Goal: Check status: Check status

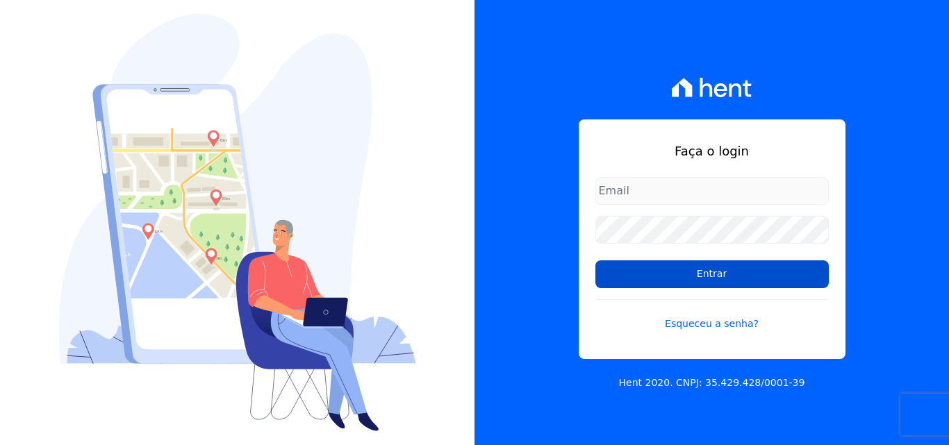
type input "[EMAIL_ADDRESS][DOMAIN_NAME]"
click at [701, 265] on input "Entrar" at bounding box center [711, 274] width 233 height 28
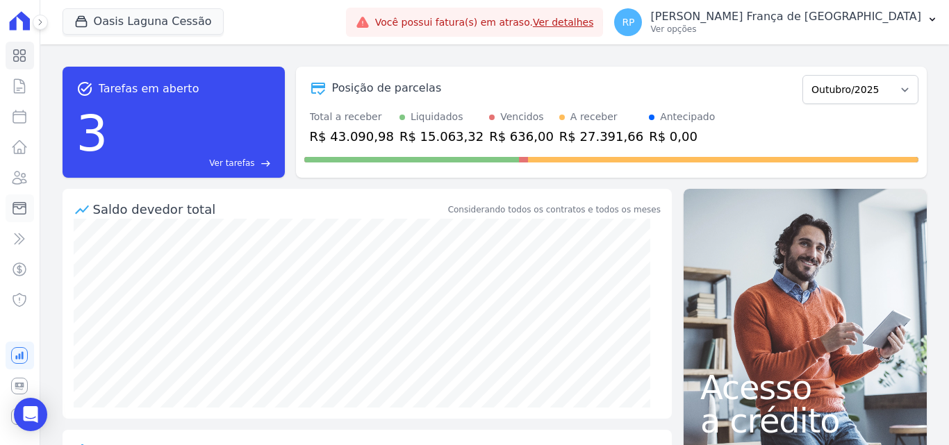
click at [24, 206] on icon at bounding box center [19, 208] width 17 height 17
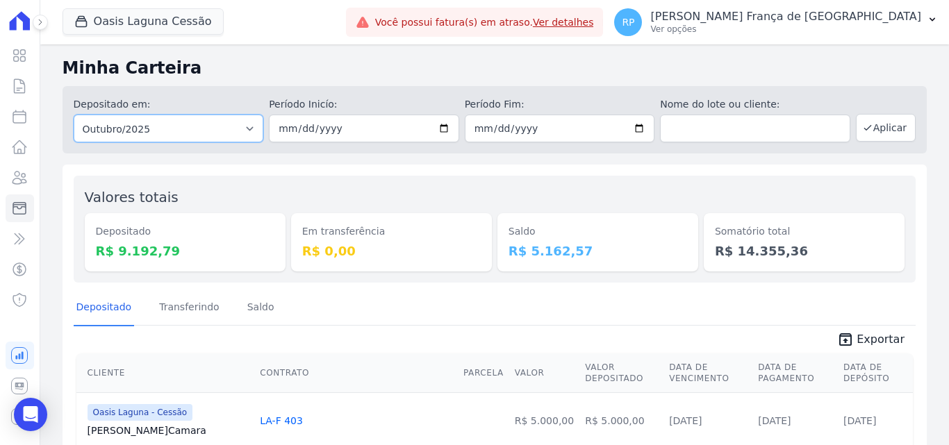
click at [159, 133] on select "Todos os meses Janeiro/2020 Fevereiro/2020 Março/2020 Abril/2020 Maio/2020 Junh…" at bounding box center [169, 129] width 190 height 28
select select "all"
click at [74, 115] on select "Todos os meses Janeiro/2020 Fevereiro/2020 Março/2020 Abril/2020 Maio/2020 Junh…" at bounding box center [169, 129] width 190 height 28
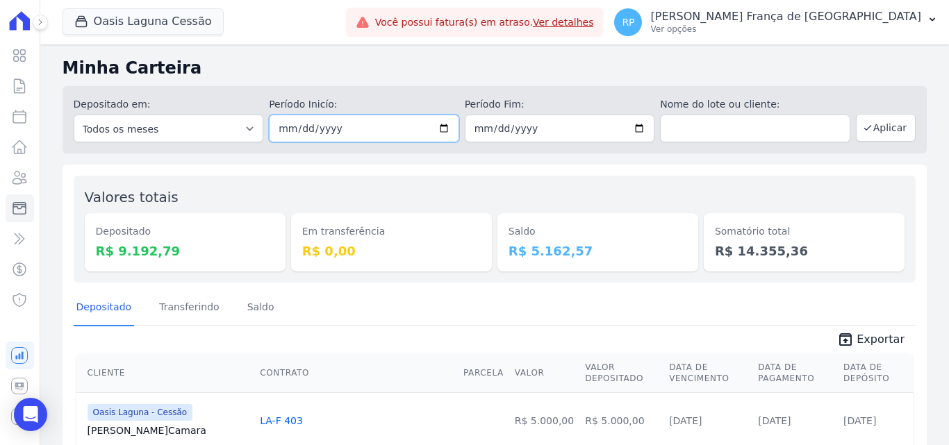
click at [444, 131] on input "date" at bounding box center [364, 129] width 190 height 28
type input "[DATE]"
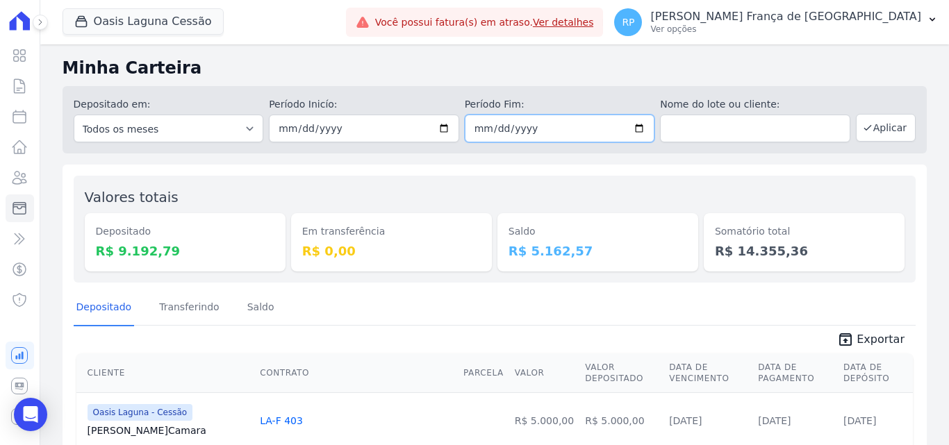
click at [635, 131] on input "date" at bounding box center [560, 129] width 190 height 28
type input "[DATE]"
click at [870, 129] on button "Aplicar" at bounding box center [885, 128] width 60 height 28
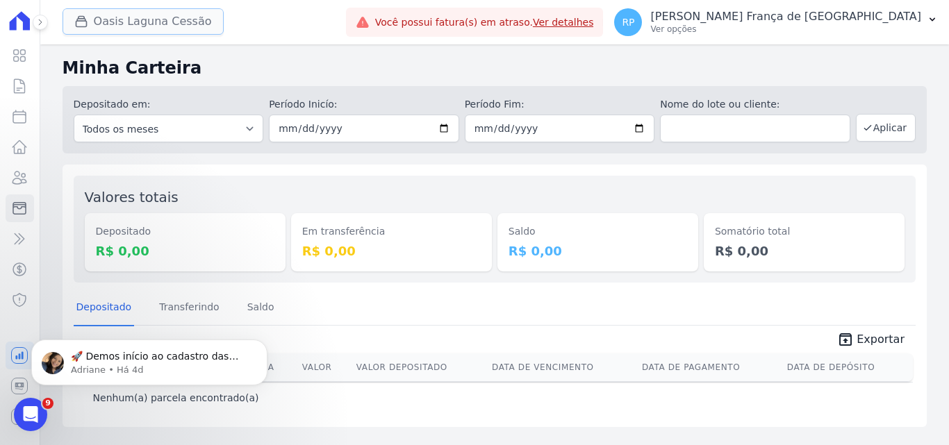
click at [135, 23] on button "Oasis Laguna Cessão" at bounding box center [142, 21] width 161 height 26
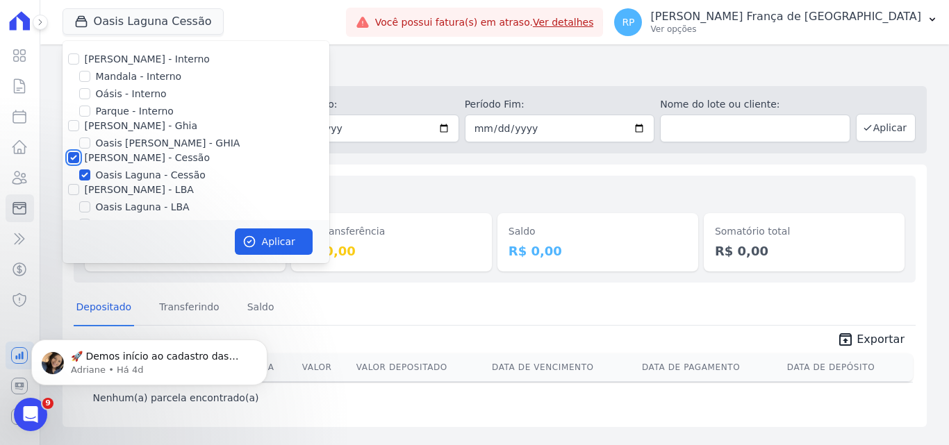
click at [70, 160] on input "[PERSON_NAME] - Cessão" at bounding box center [73, 157] width 11 height 11
checkbox input "false"
drag, startPoint x: 89, startPoint y: 95, endPoint x: 92, endPoint y: 102, distance: 7.8
click at [88, 95] on input "Oásis - Interno" at bounding box center [84, 93] width 11 height 11
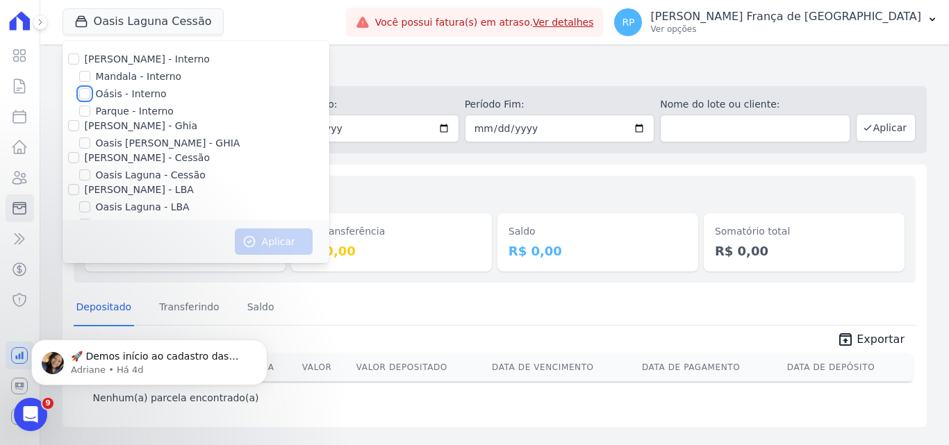
checkbox input "true"
click at [269, 232] on button "Aplicar" at bounding box center [274, 241] width 78 height 26
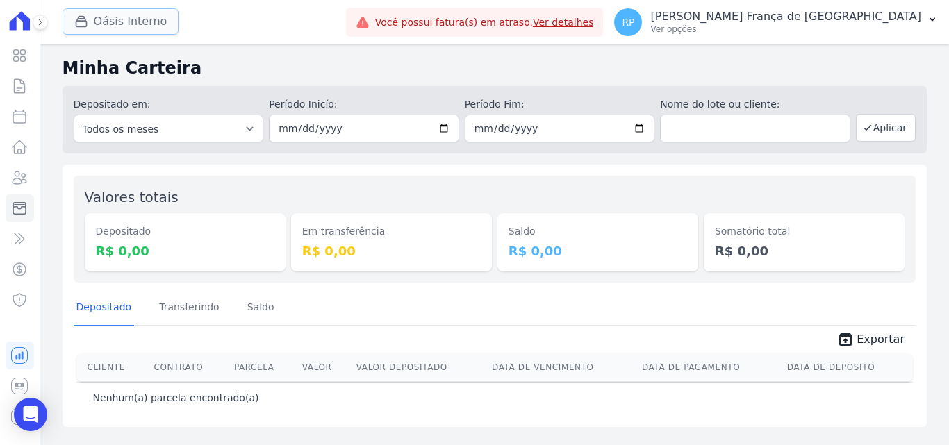
click at [133, 20] on button "Oásis Interno" at bounding box center [120, 21] width 117 height 26
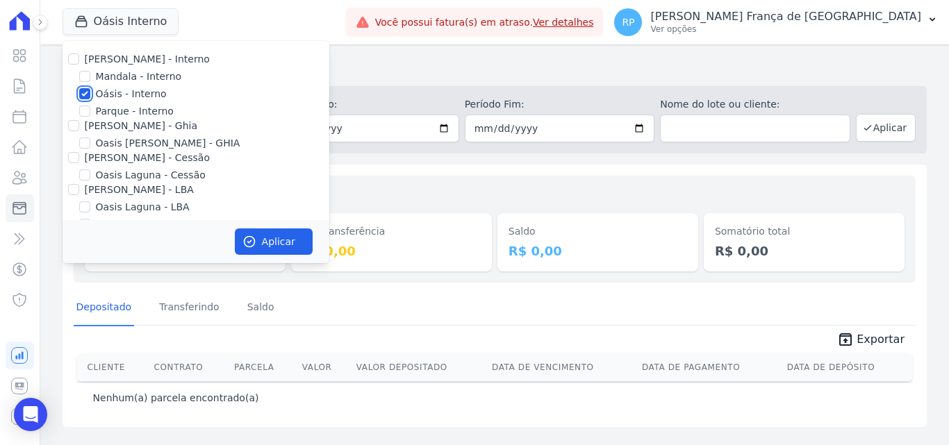
click at [83, 99] on input "Oásis - Interno" at bounding box center [84, 93] width 11 height 11
checkbox input "false"
click at [73, 128] on input "[PERSON_NAME] - Ghia" at bounding box center [73, 125] width 11 height 11
checkbox input "true"
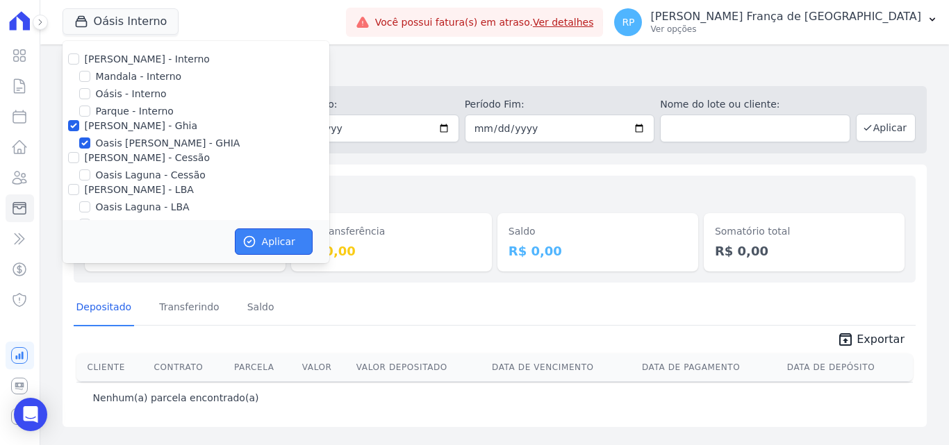
click at [264, 249] on button "Aplicar" at bounding box center [274, 241] width 78 height 26
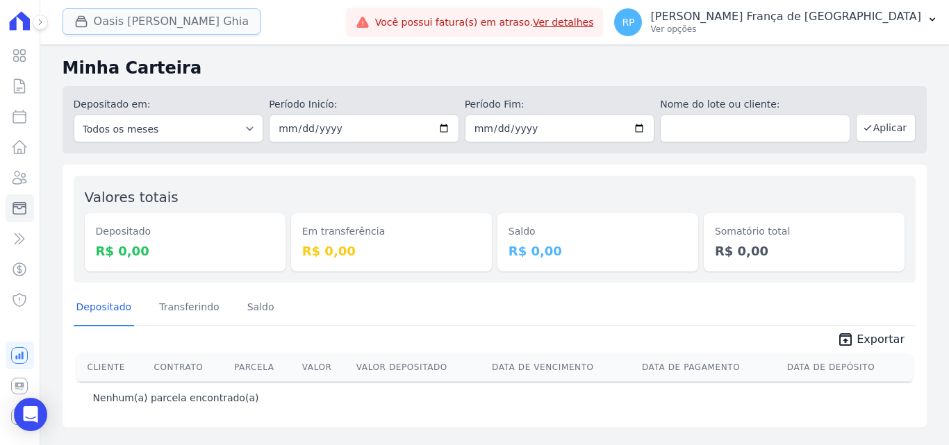
click at [104, 23] on button "Oasis [PERSON_NAME] Ghia" at bounding box center [161, 21] width 198 height 26
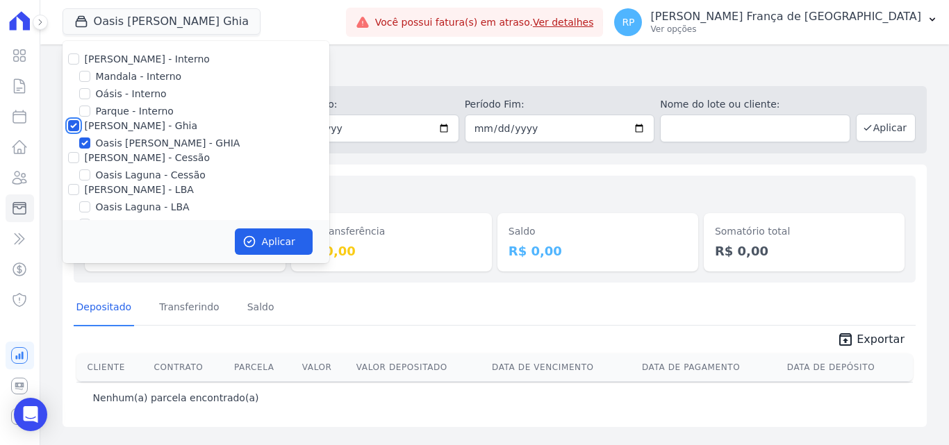
click at [74, 125] on input "[PERSON_NAME] - Ghia" at bounding box center [73, 125] width 11 height 11
checkbox input "false"
click at [76, 160] on input "[PERSON_NAME] - Cessão" at bounding box center [73, 157] width 11 height 11
checkbox input "true"
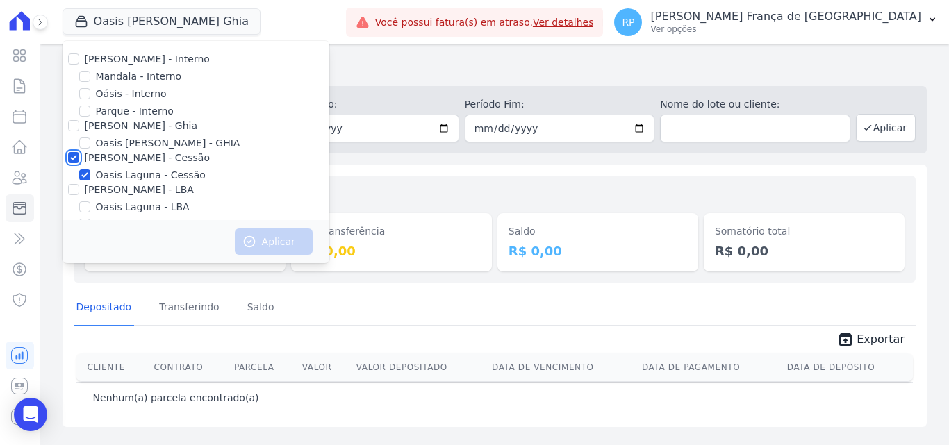
checkbox input "true"
click at [276, 249] on button "Aplicar" at bounding box center [274, 241] width 78 height 26
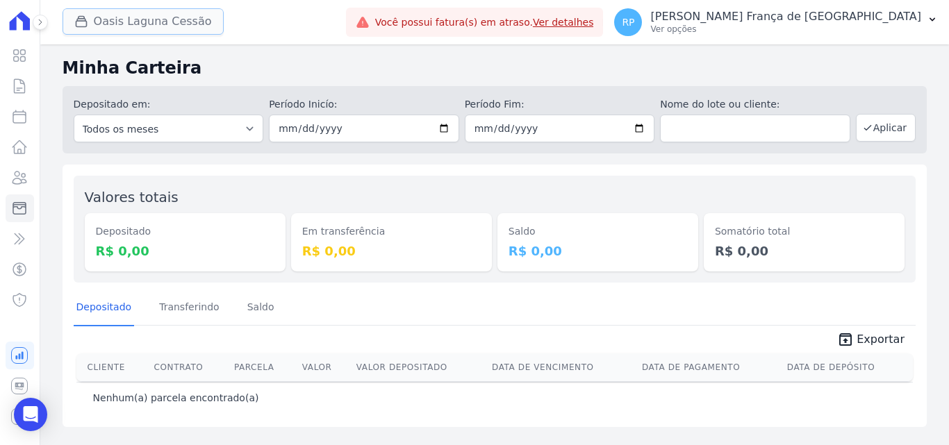
click at [135, 18] on button "Oasis Laguna Cessão" at bounding box center [142, 21] width 161 height 26
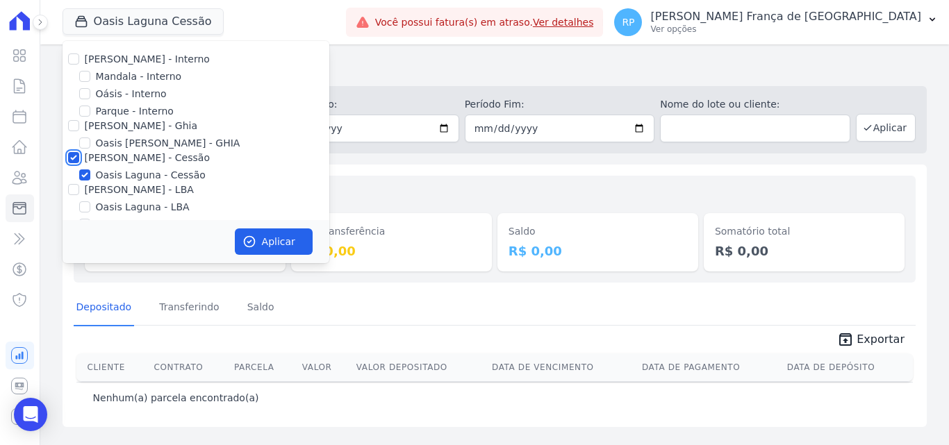
click at [72, 153] on input "[PERSON_NAME] - Cessão" at bounding box center [73, 157] width 11 height 11
checkbox input "false"
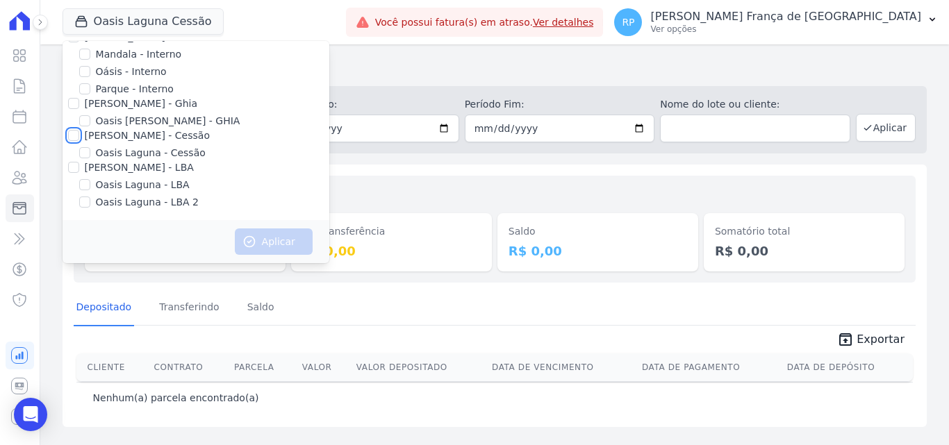
scroll to position [23, 0]
click at [74, 164] on input "[PERSON_NAME] - LBA" at bounding box center [73, 166] width 11 height 11
checkbox input "true"
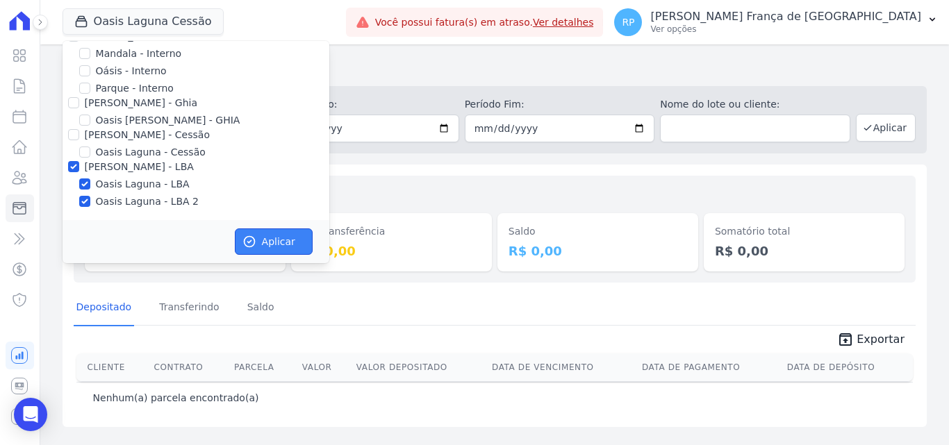
click at [265, 248] on button "Aplicar" at bounding box center [274, 241] width 78 height 26
